Goal: Task Accomplishment & Management: Manage account settings

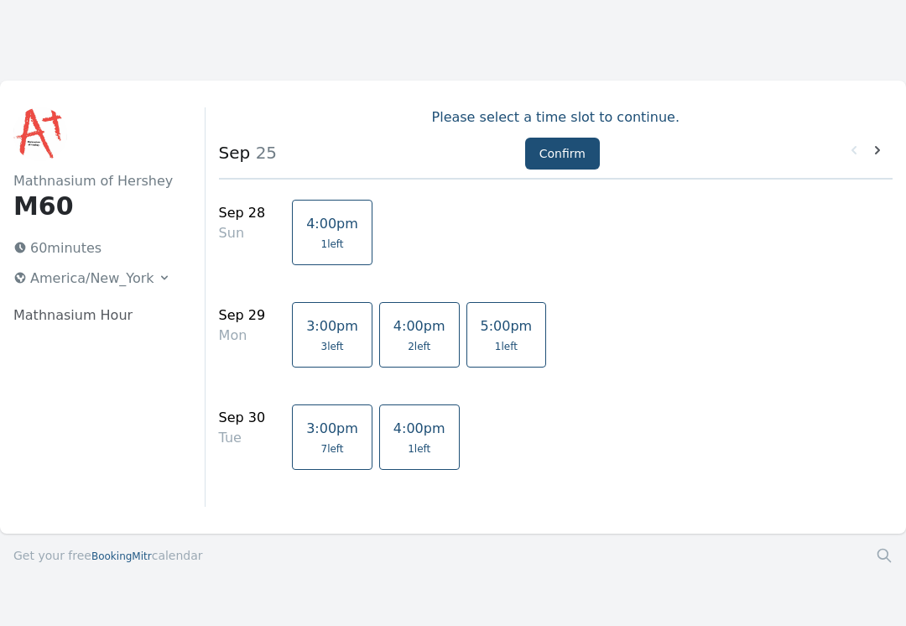
click at [869, 149] on icon at bounding box center [877, 150] width 17 height 17
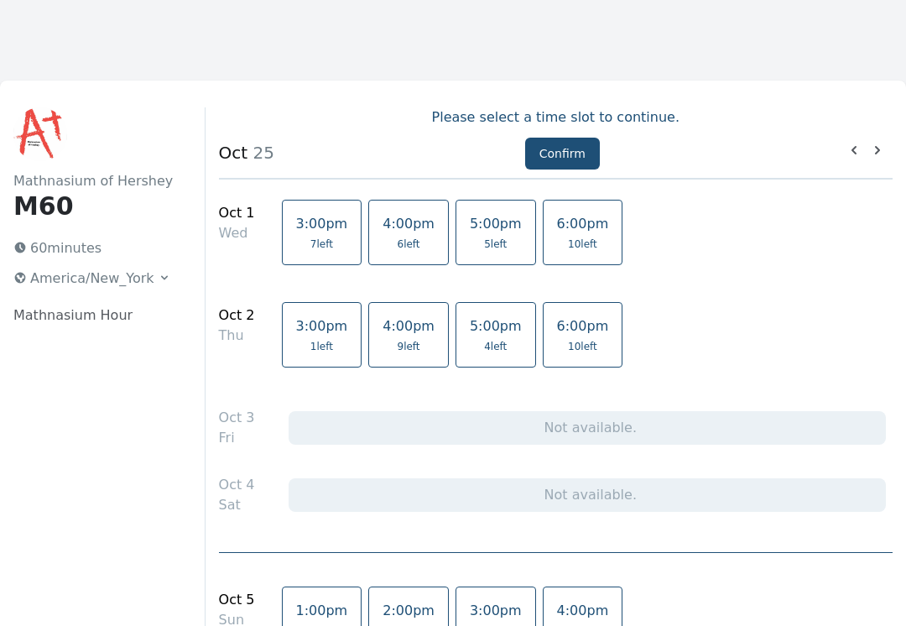
click at [50, 241] on p "60 minutes" at bounding box center [92, 248] width 171 height 27
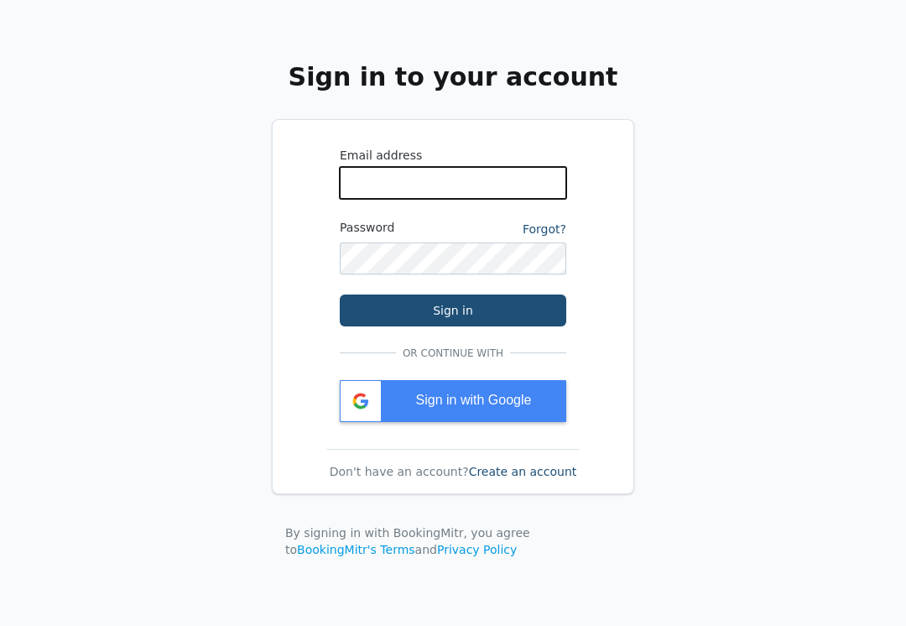
type input "[EMAIL_ADDRESS][DOMAIN_NAME]"
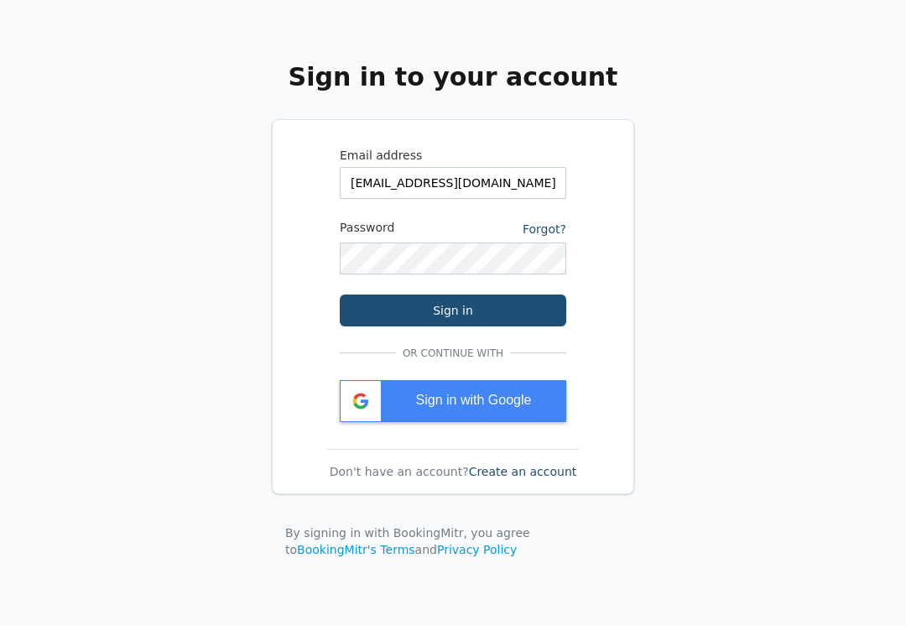
click at [453, 309] on button "Sign in" at bounding box center [453, 310] width 226 height 32
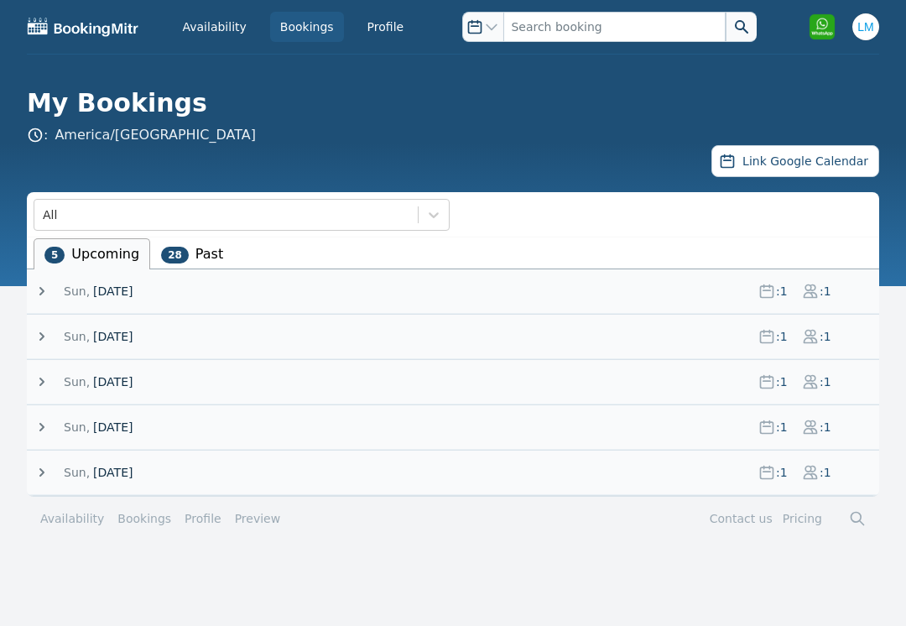
click at [45, 288] on icon at bounding box center [42, 291] width 17 height 17
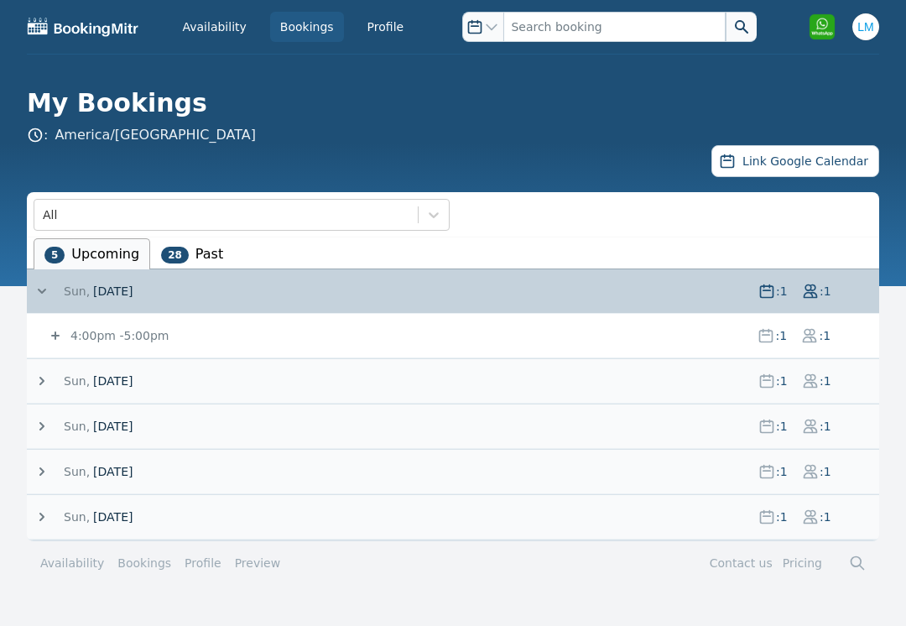
click at [778, 292] on span ": 1" at bounding box center [781, 291] width 13 height 17
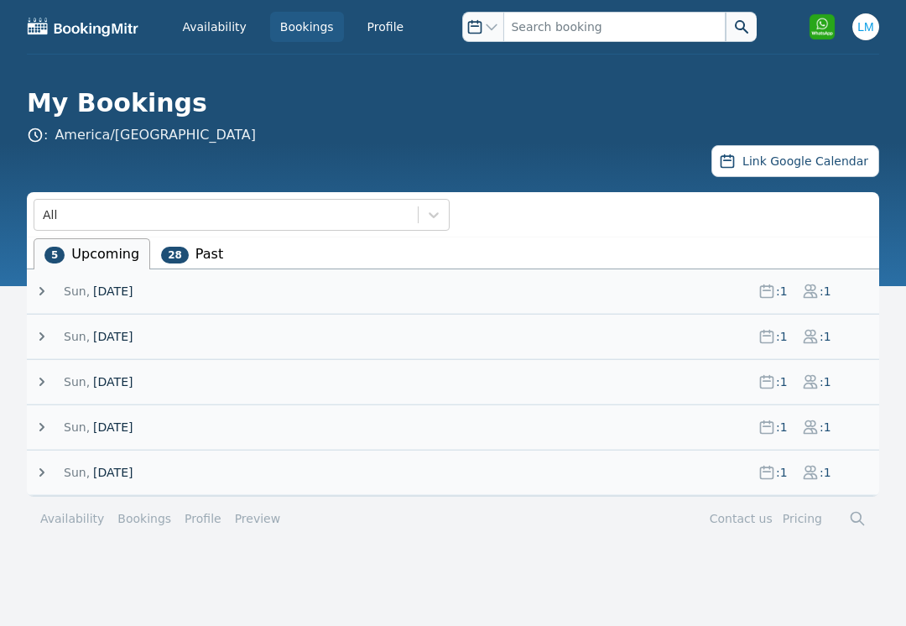
click at [828, 293] on span ": 1" at bounding box center [824, 291] width 13 height 17
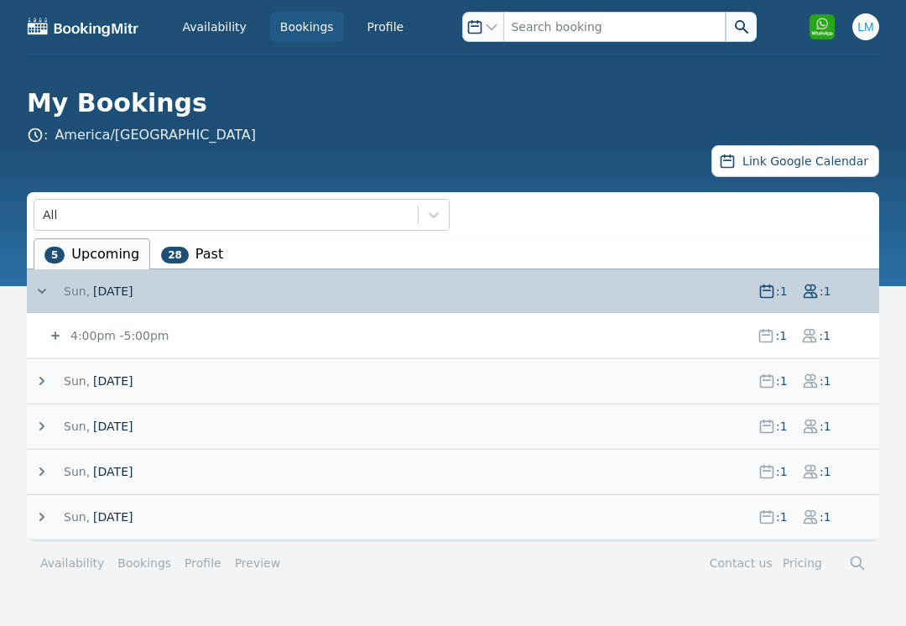
click at [768, 295] on icon at bounding box center [766, 291] width 17 height 17
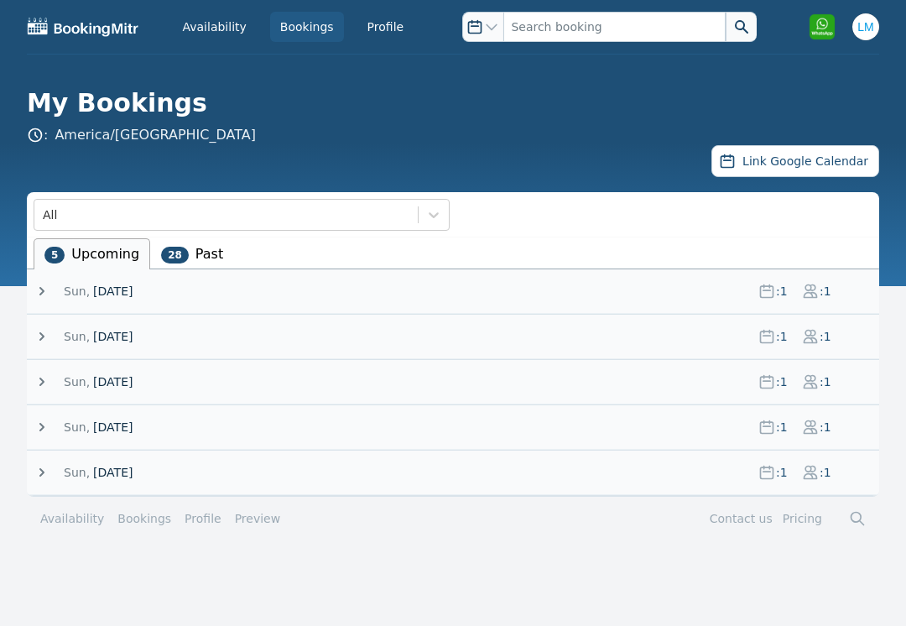
click at [759, 295] on icon at bounding box center [766, 291] width 17 height 17
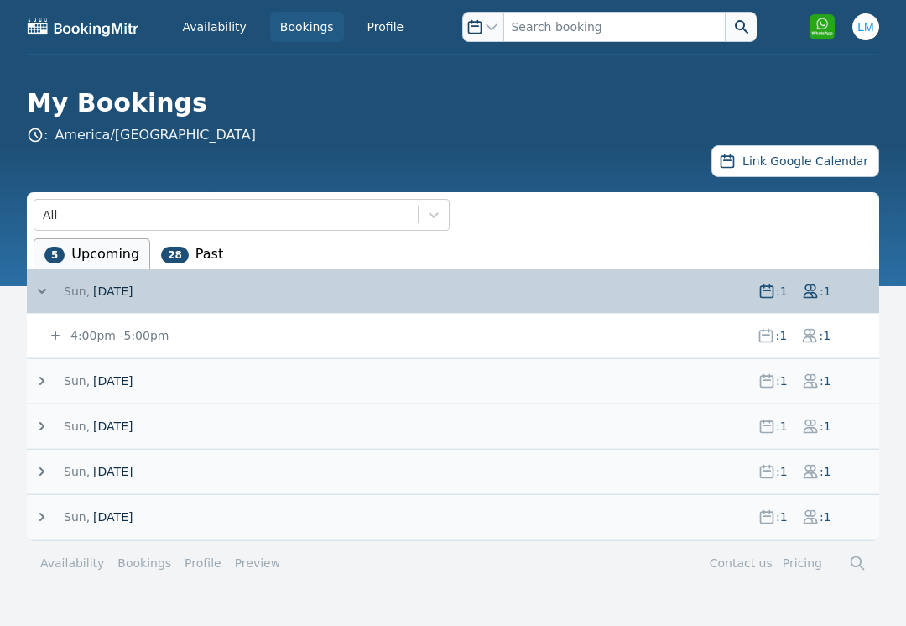
click at [407, 387] on span "[DATE]" at bounding box center [404, 380] width 681 height 17
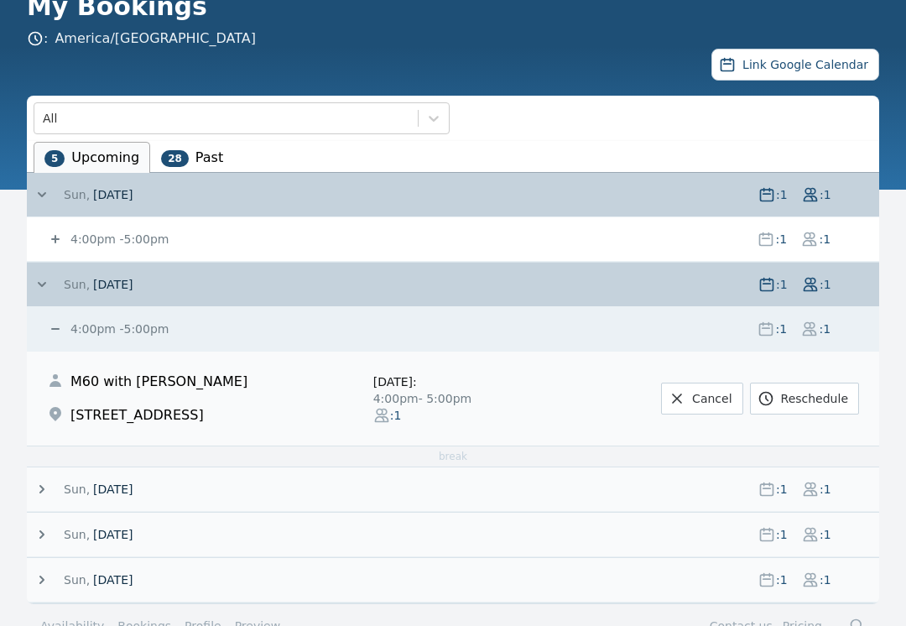
scroll to position [95, 0]
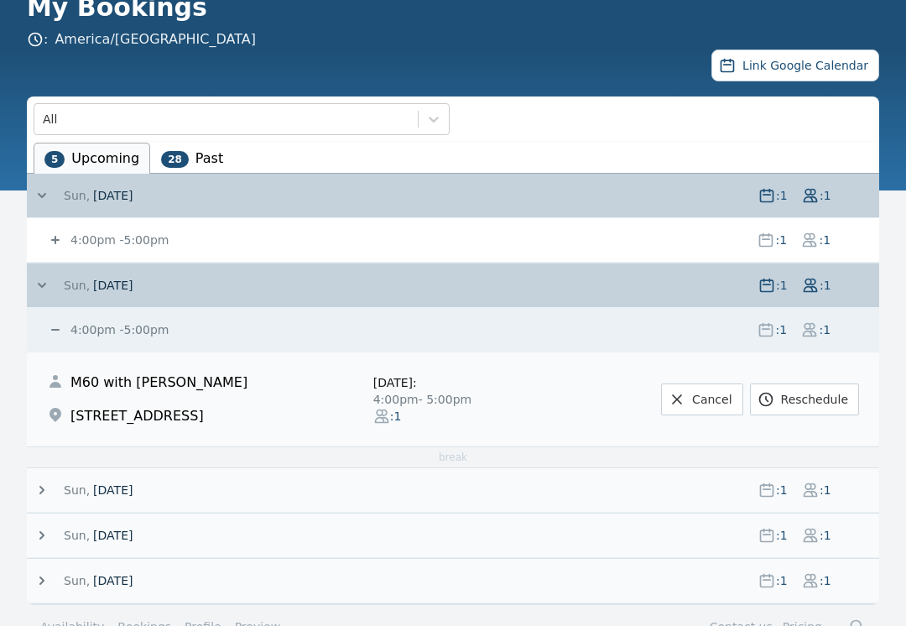
click at [691, 405] on link "Cancel" at bounding box center [701, 400] width 81 height 32
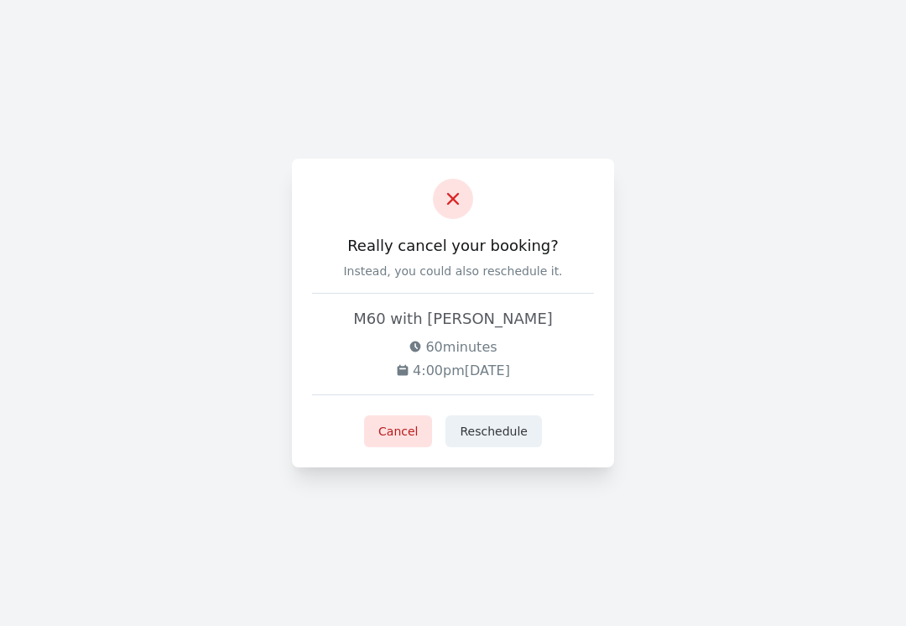
click at [413, 425] on button "Cancel" at bounding box center [398, 431] width 68 height 32
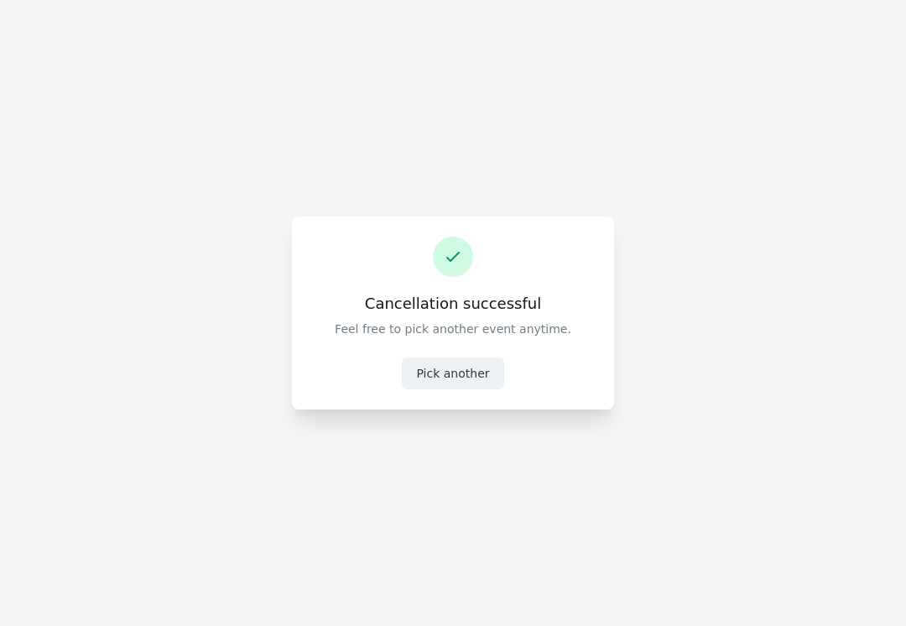
click at [467, 381] on button "Pick another" at bounding box center [452, 373] width 101 height 32
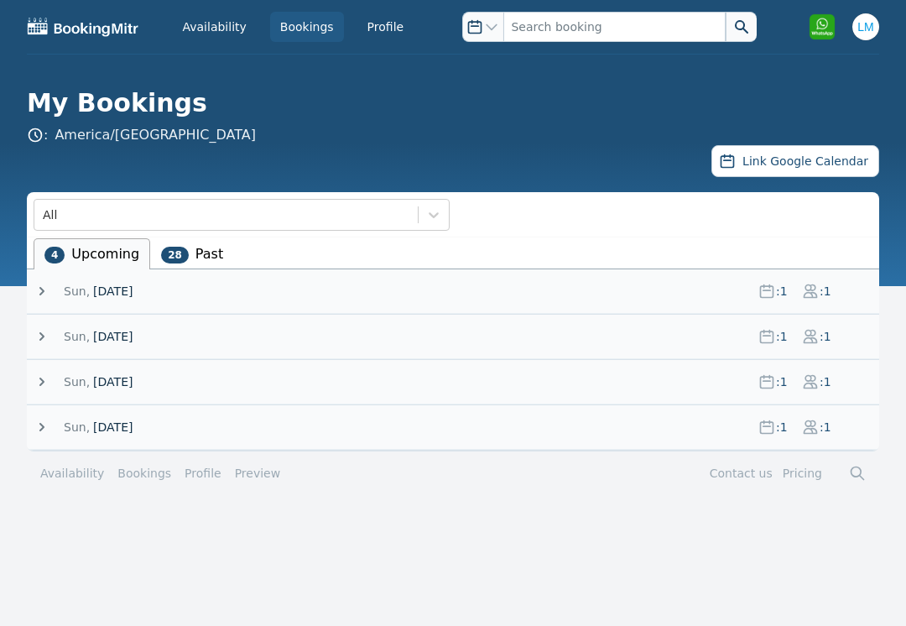
click at [118, 288] on span "[DATE]" at bounding box center [112, 291] width 39 height 17
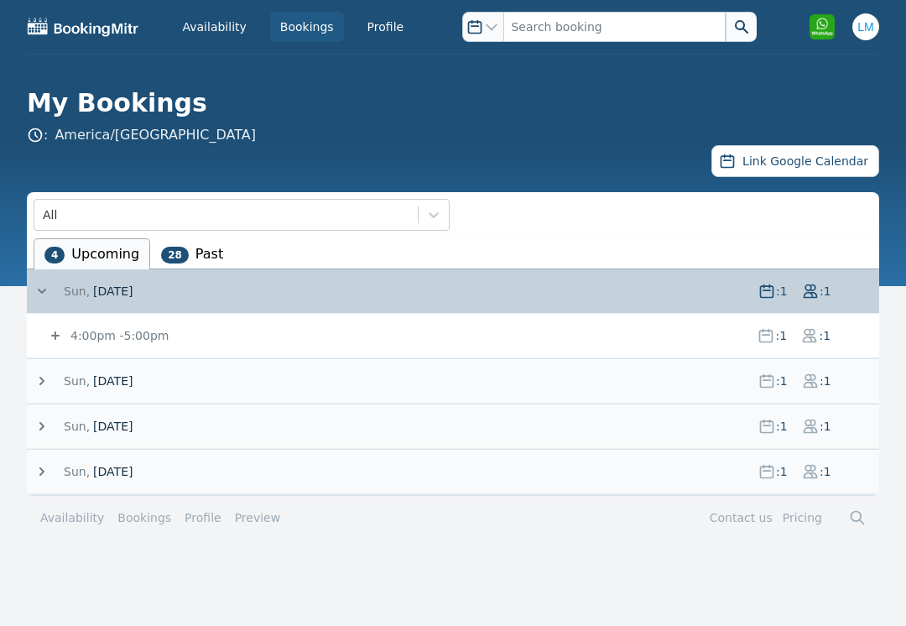
click at [81, 382] on span "Sun," at bounding box center [77, 380] width 26 height 17
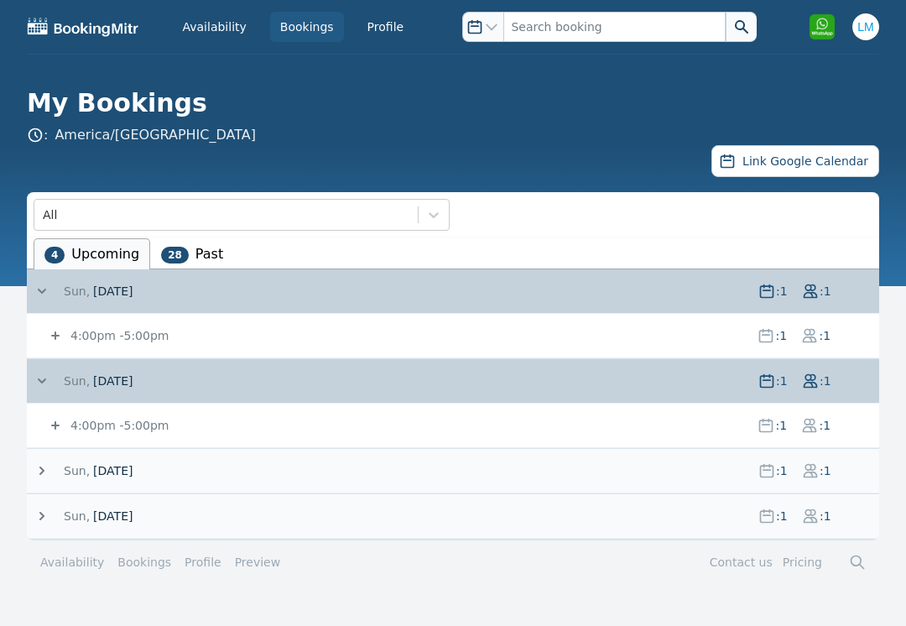
click at [777, 380] on span ": 1" at bounding box center [781, 380] width 13 height 17
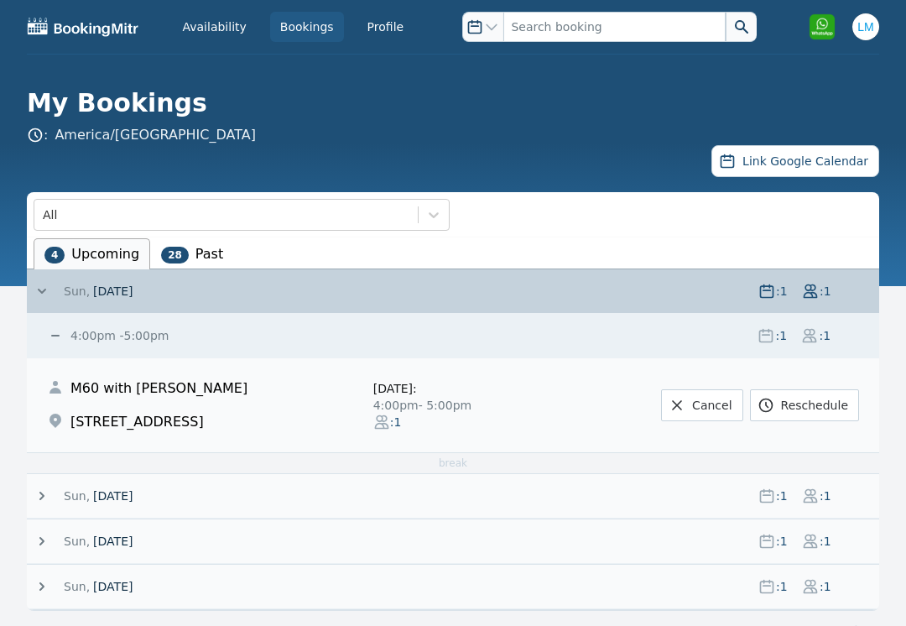
click at [714, 403] on link "Cancel" at bounding box center [701, 405] width 81 height 32
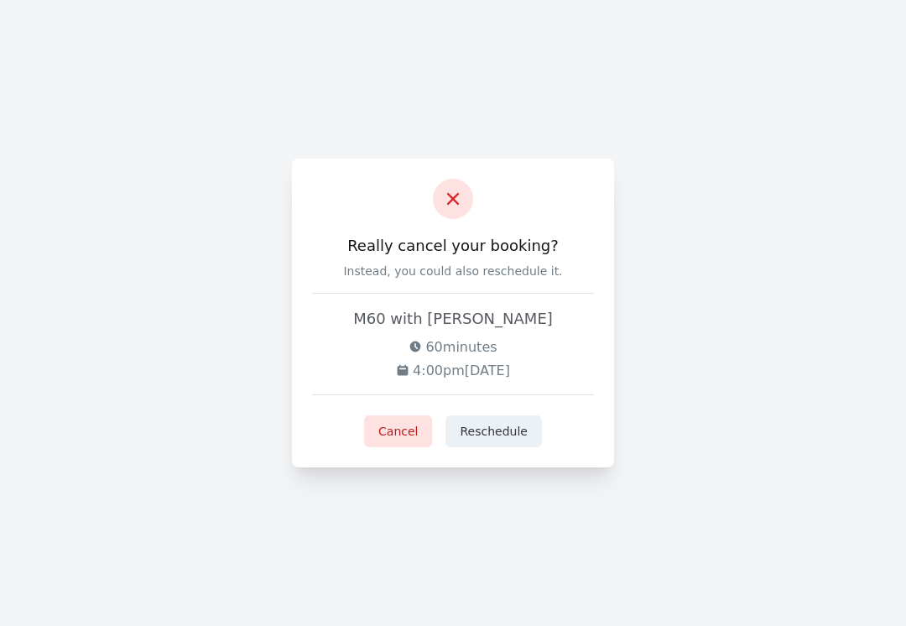
click at [403, 440] on button "Cancel" at bounding box center [398, 431] width 68 height 32
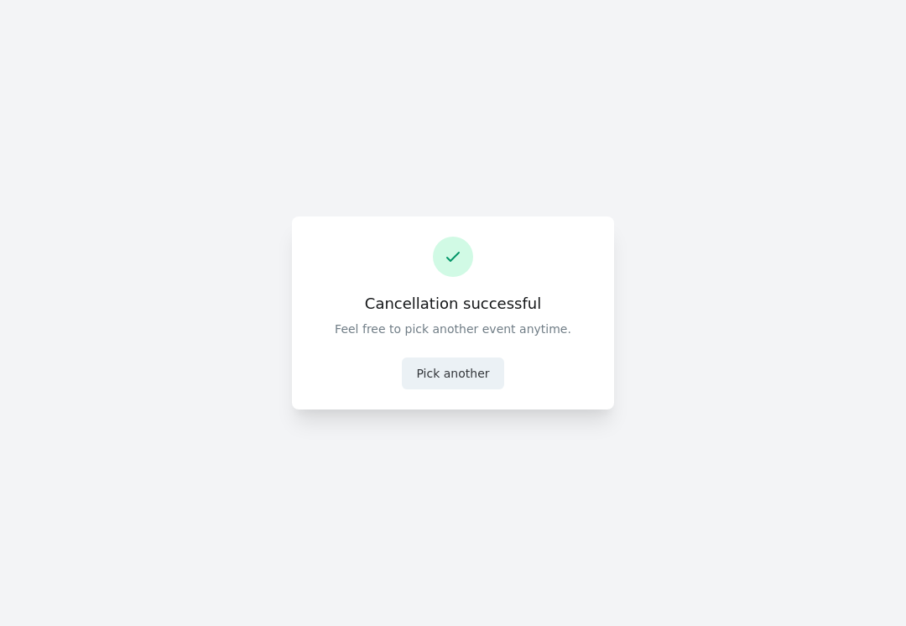
click at [474, 377] on button "Pick another" at bounding box center [452, 373] width 101 height 32
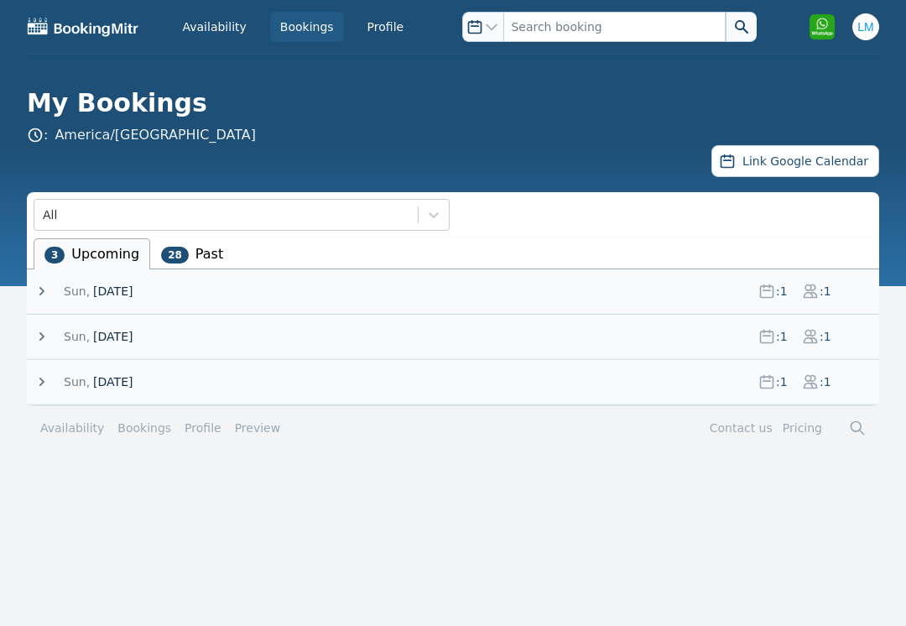
click at [770, 294] on icon at bounding box center [766, 291] width 17 height 17
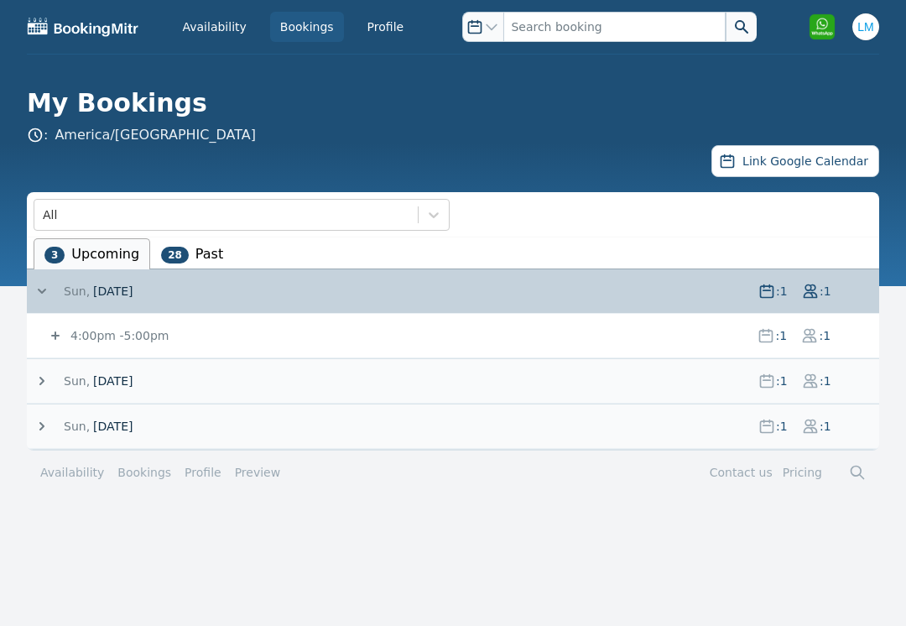
click at [771, 293] on icon at bounding box center [766, 291] width 17 height 17
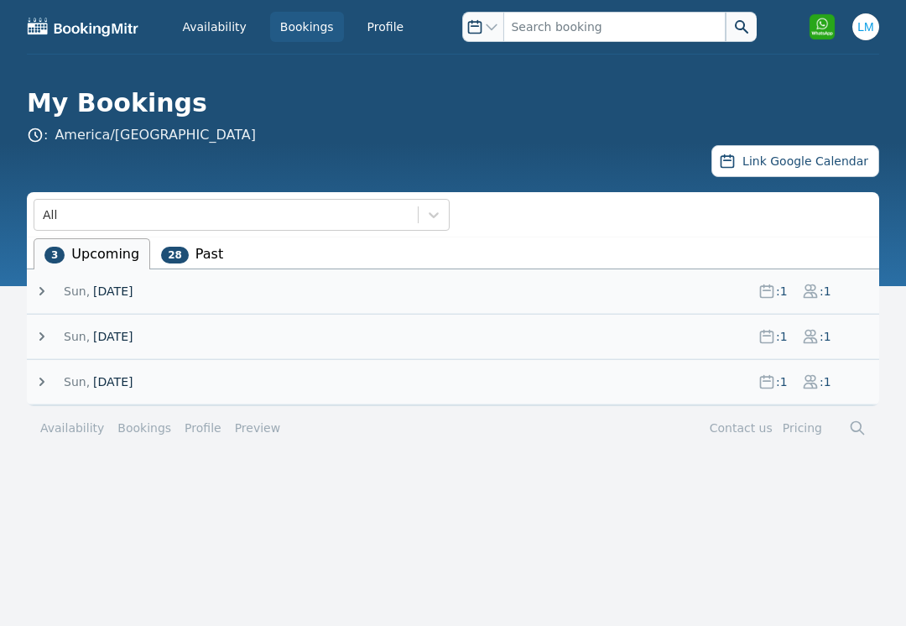
click at [764, 289] on icon at bounding box center [766, 291] width 17 height 17
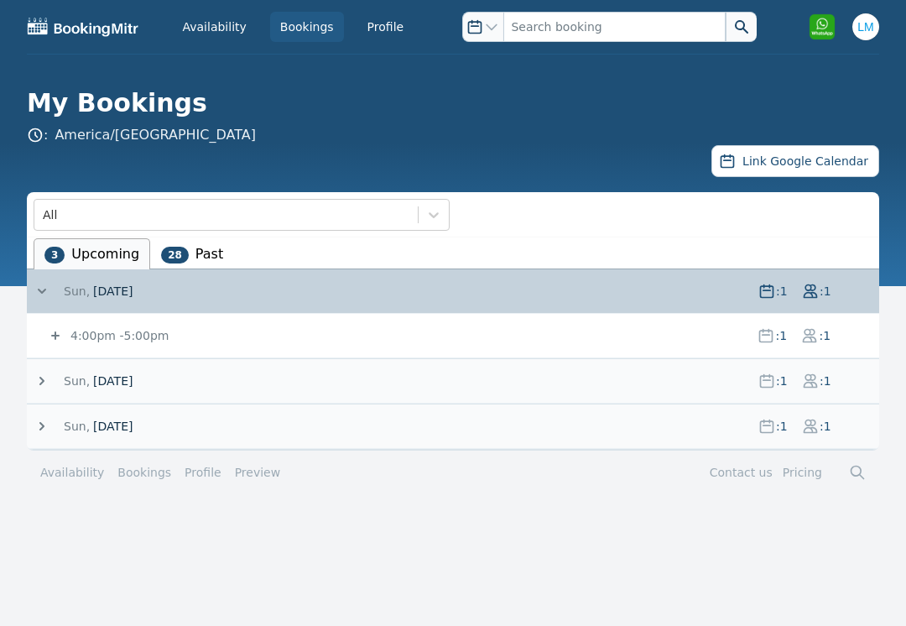
click at [763, 338] on icon at bounding box center [765, 335] width 17 height 17
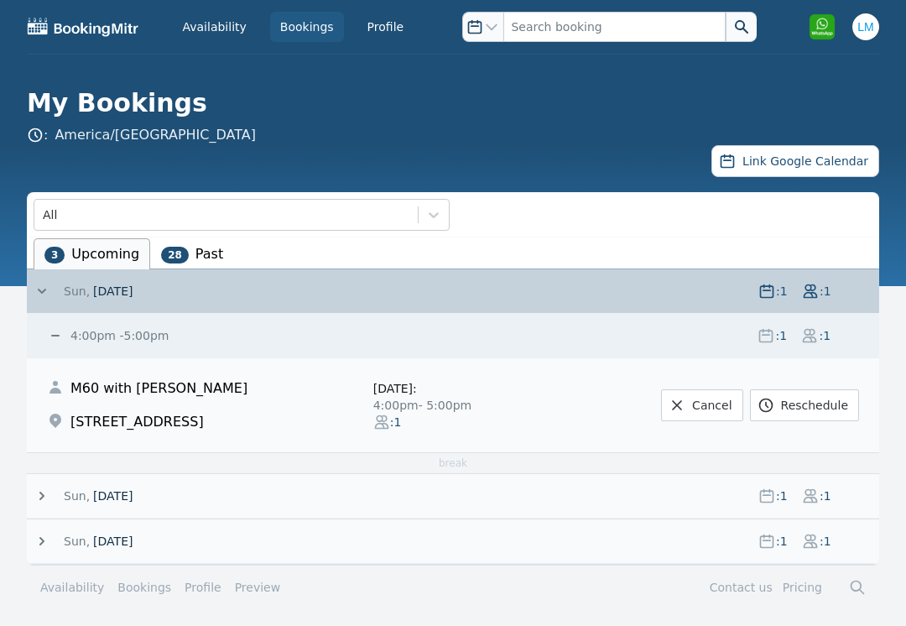
click at [711, 405] on link "Cancel" at bounding box center [701, 405] width 81 height 32
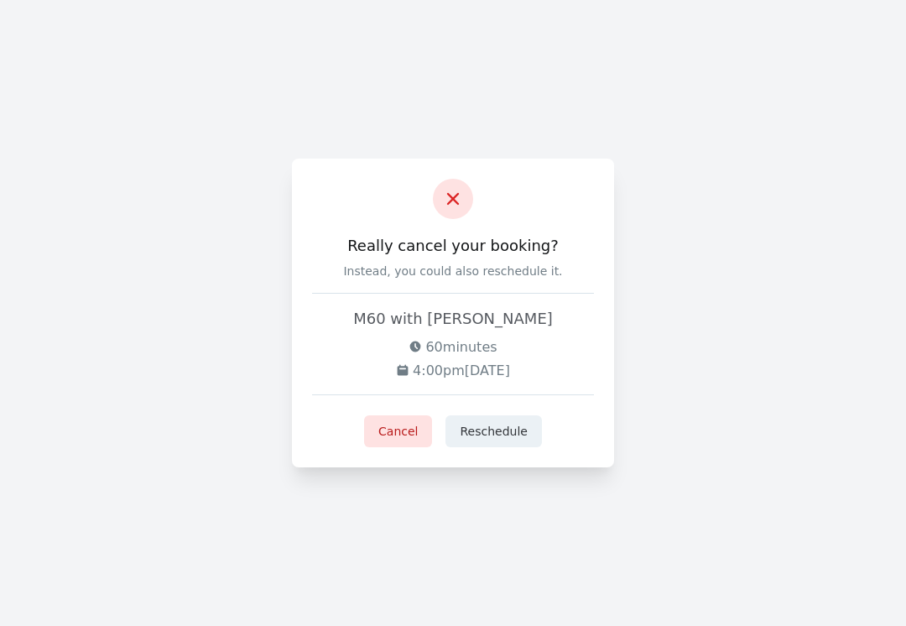
click at [403, 441] on button "Cancel" at bounding box center [398, 431] width 68 height 32
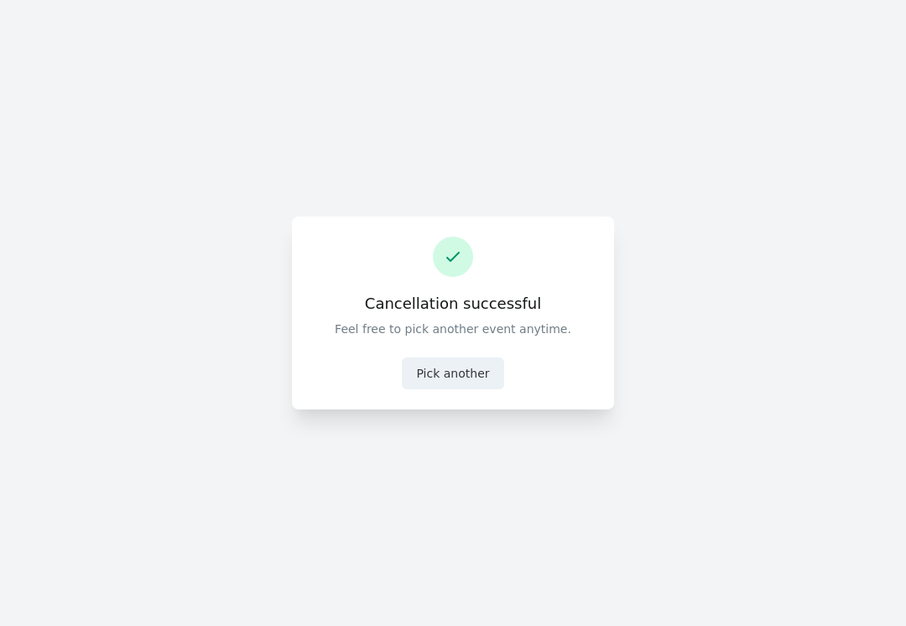
click at [456, 371] on button "Pick another" at bounding box center [452, 373] width 101 height 32
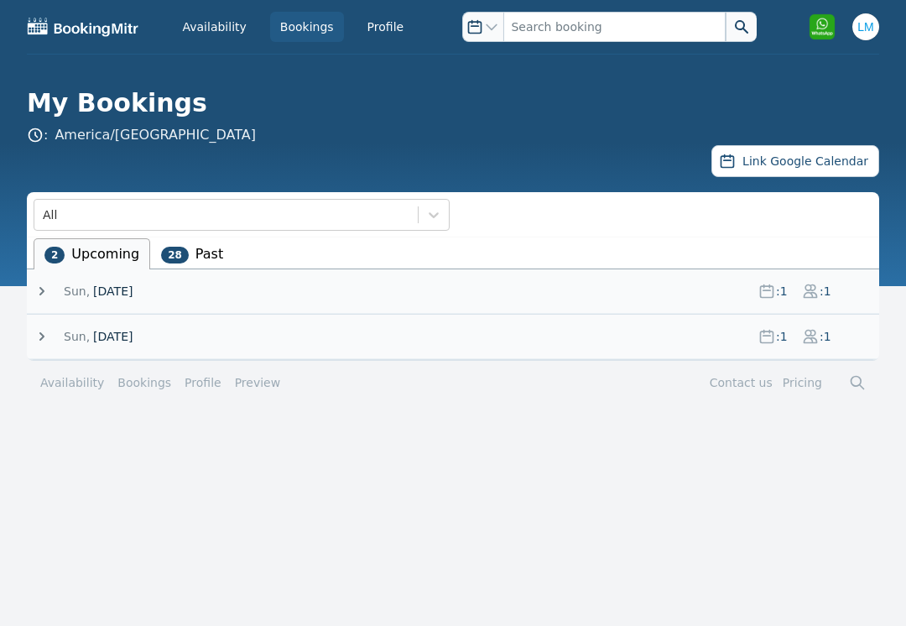
click at [771, 291] on icon at bounding box center [766, 291] width 17 height 17
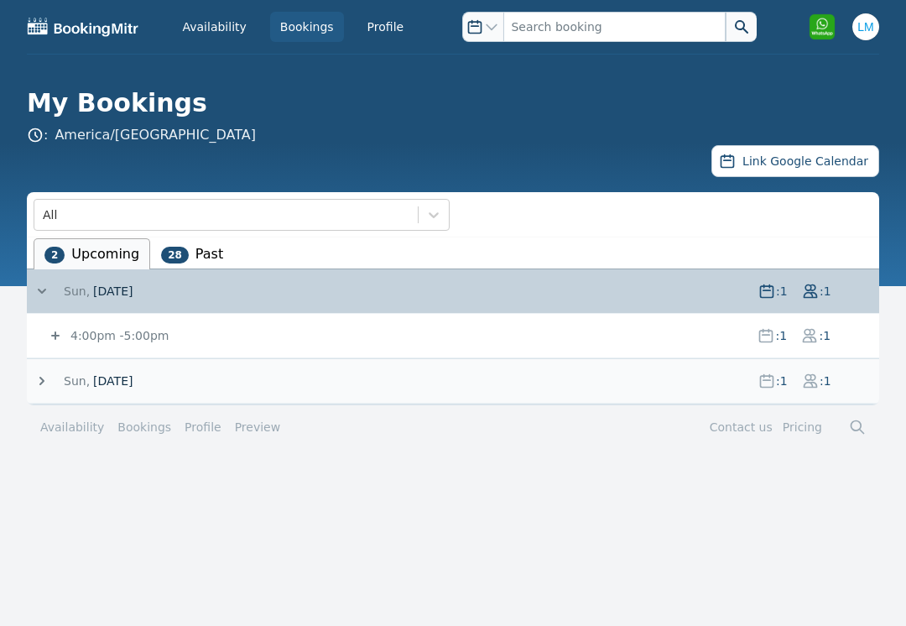
click at [761, 341] on icon at bounding box center [766, 336] width 13 height 13
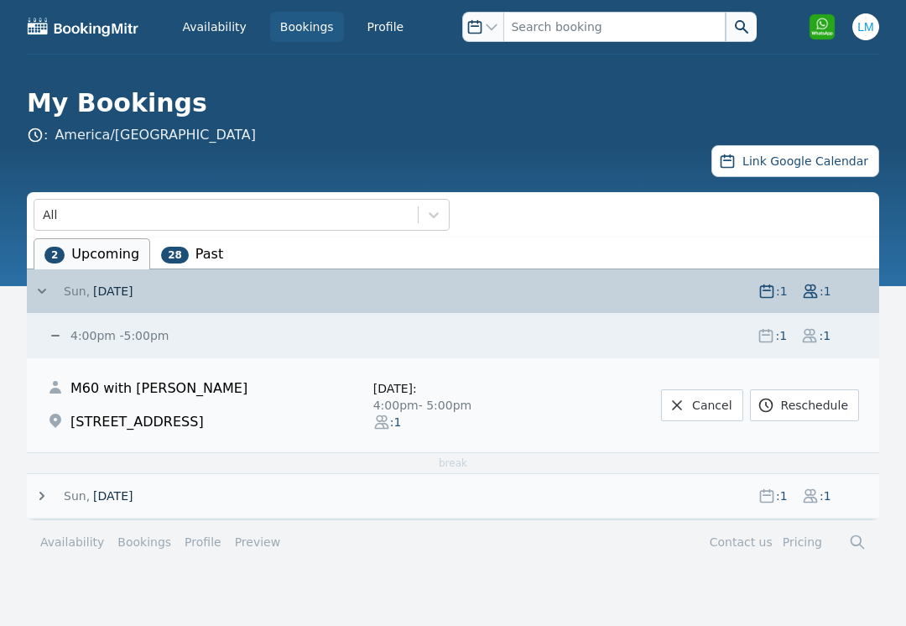
click at [703, 408] on link "Cancel" at bounding box center [701, 405] width 81 height 32
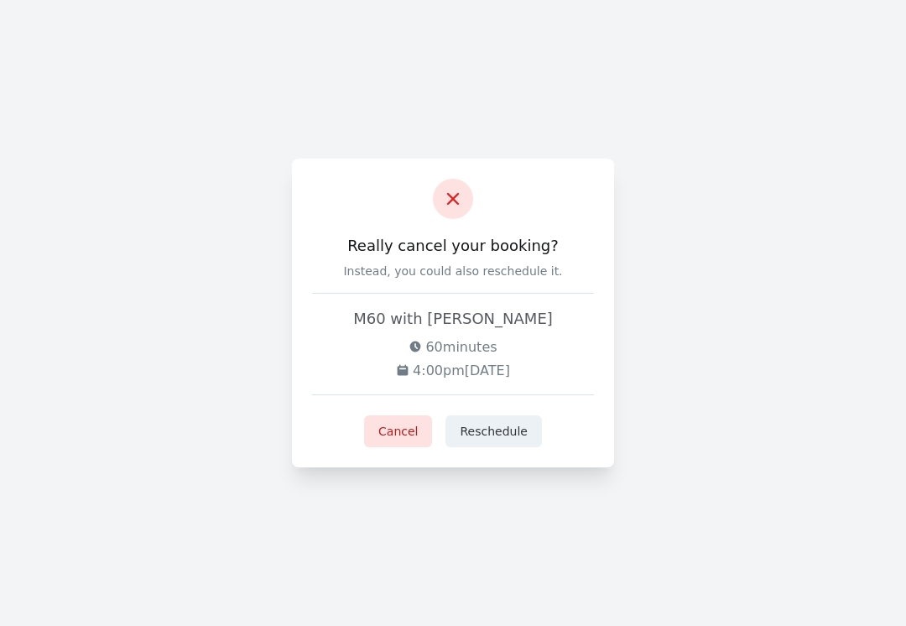
click at [408, 428] on button "Cancel" at bounding box center [398, 431] width 68 height 32
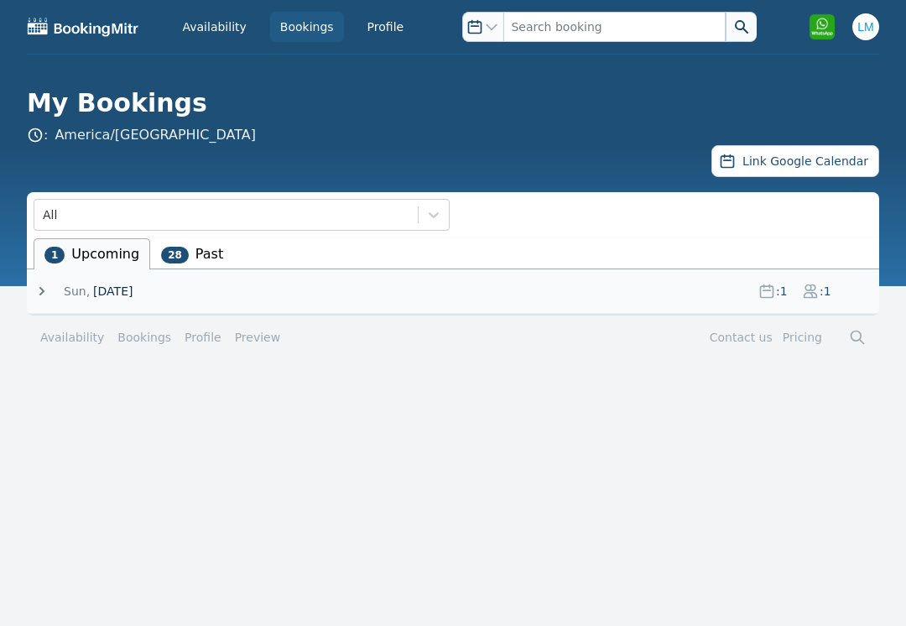
click at [765, 288] on icon at bounding box center [766, 291] width 17 height 17
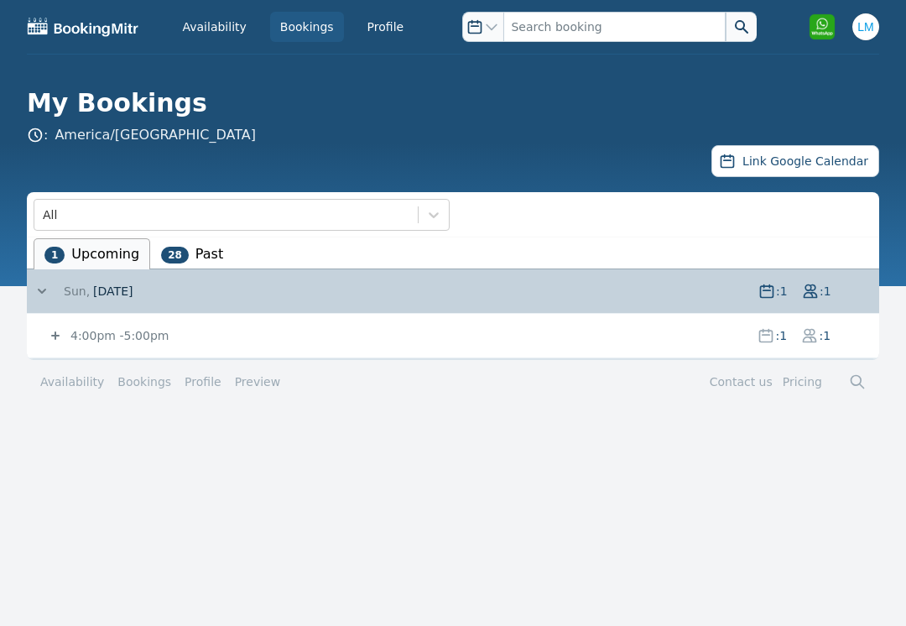
click at [760, 341] on icon at bounding box center [766, 336] width 13 height 13
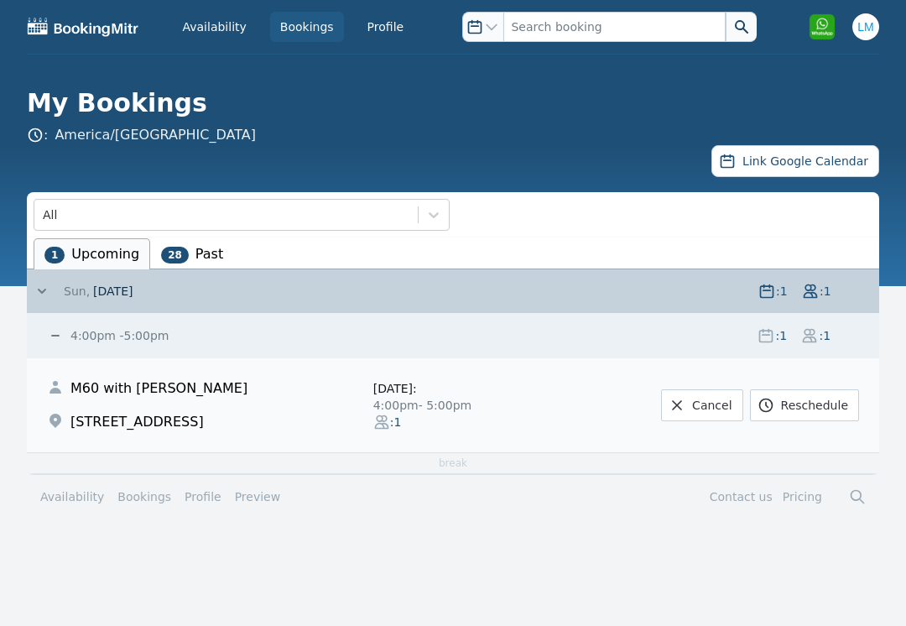
click at [710, 399] on link "Cancel" at bounding box center [701, 405] width 81 height 32
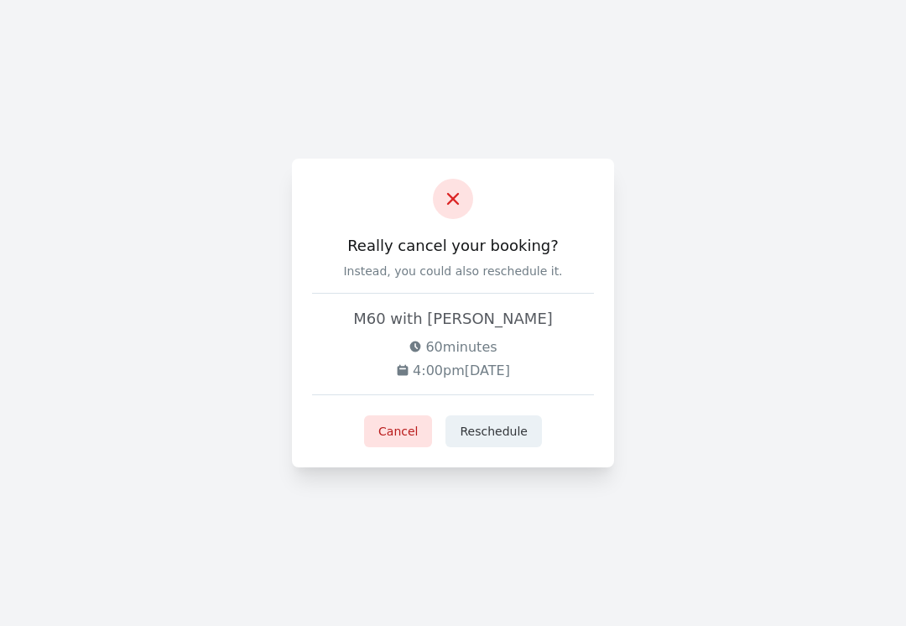
click at [397, 432] on button "Cancel" at bounding box center [398, 431] width 68 height 32
